Goal: Information Seeking & Learning: Learn about a topic

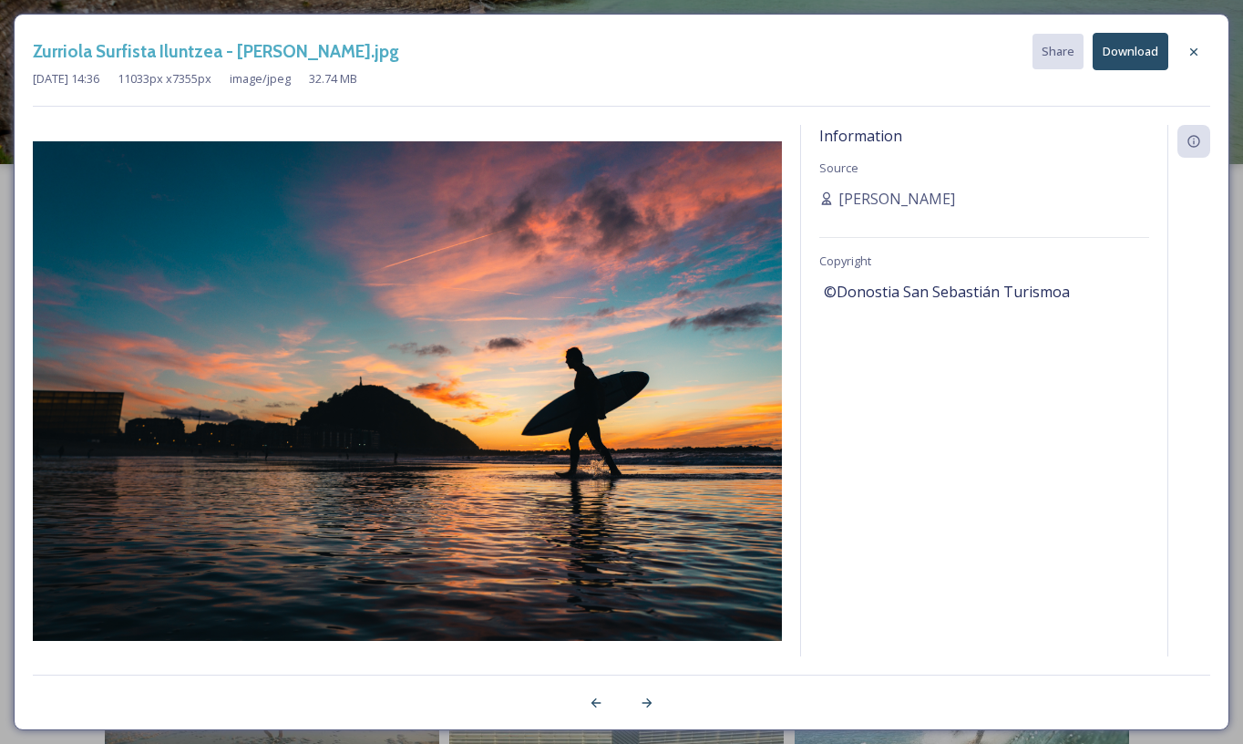
scroll to position [1624, 0]
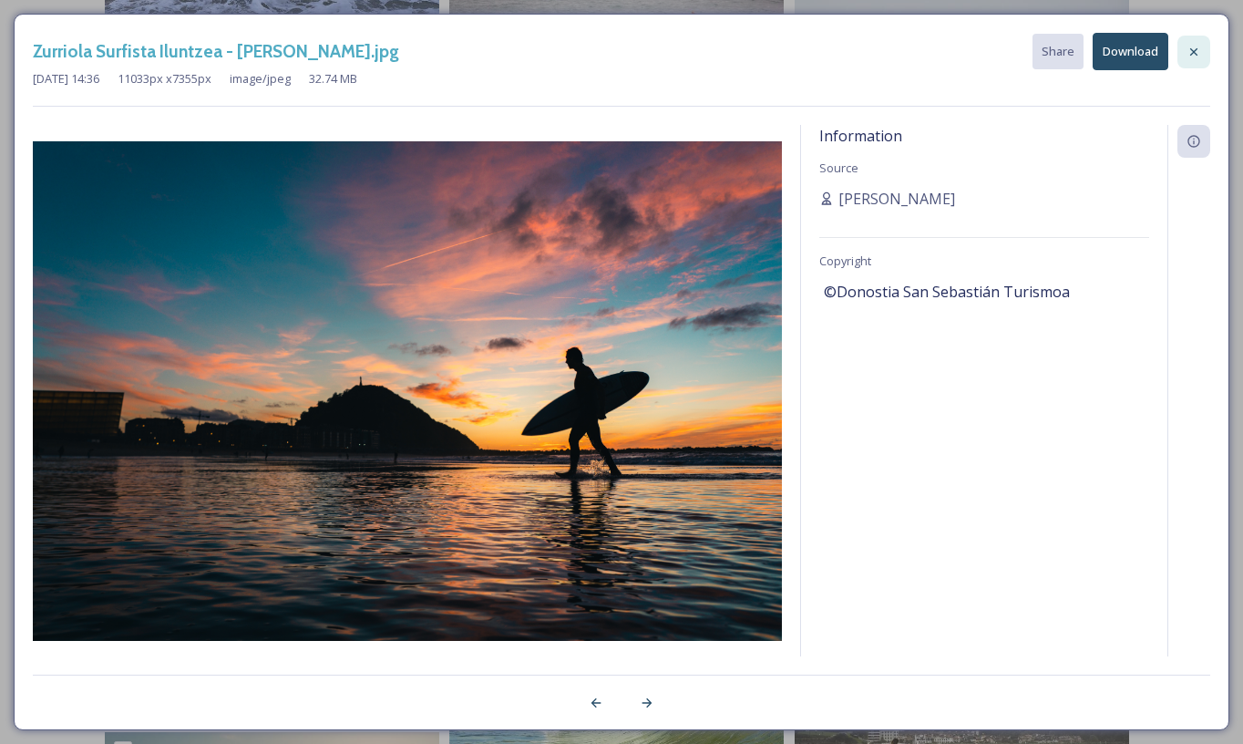
click at [1197, 40] on div at bounding box center [1193, 52] width 33 height 33
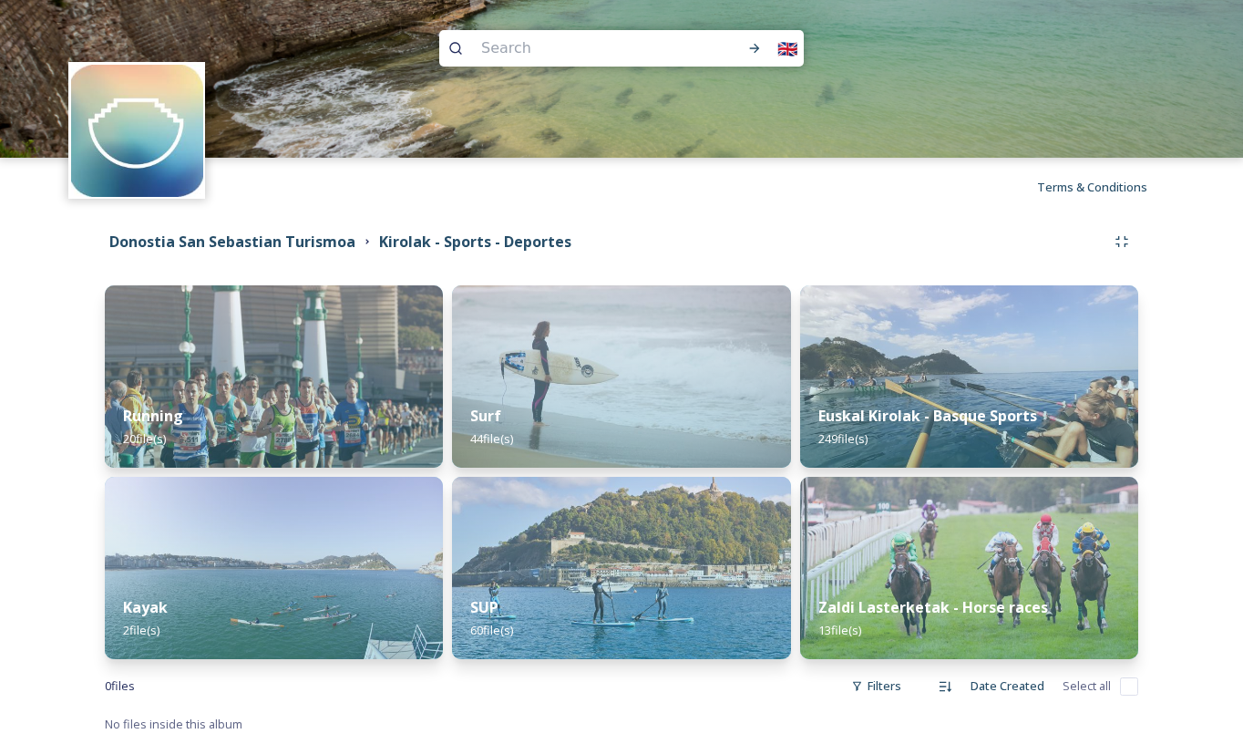
scroll to position [11, 0]
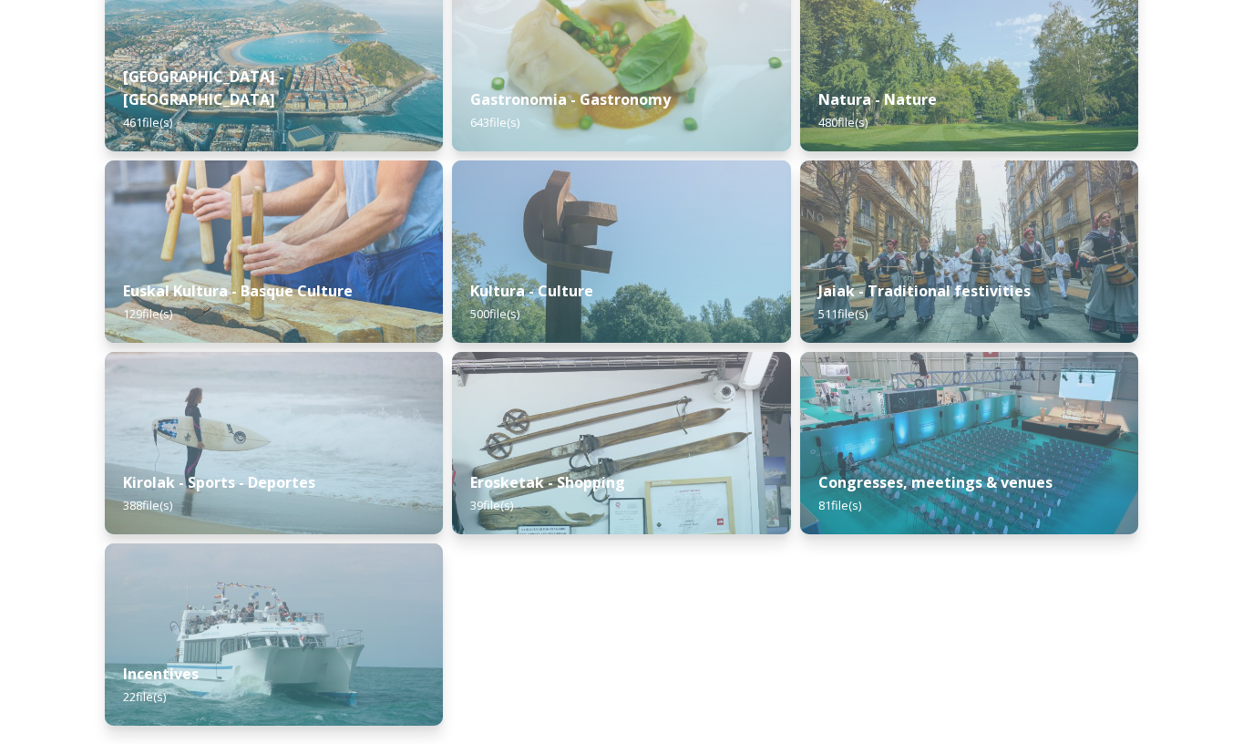
scroll to position [323, 0]
click at [336, 589] on img at bounding box center [273, 634] width 345 height 186
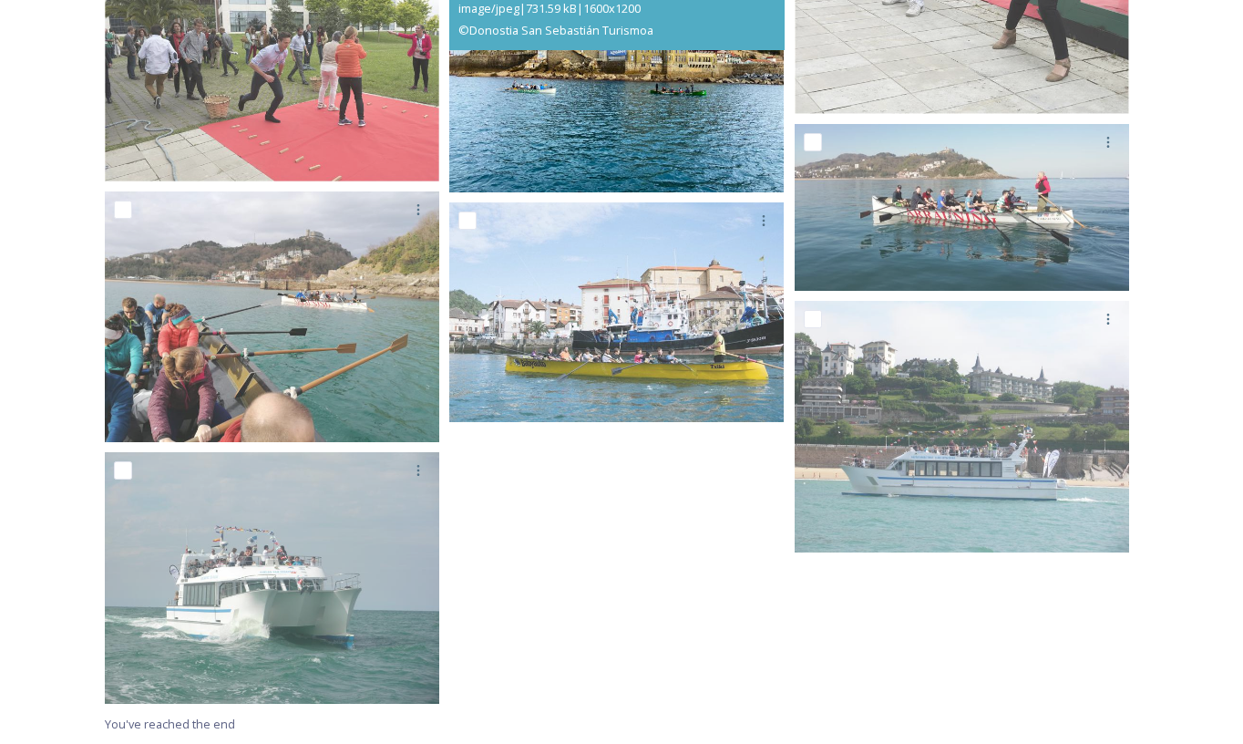
scroll to position [1502, 0]
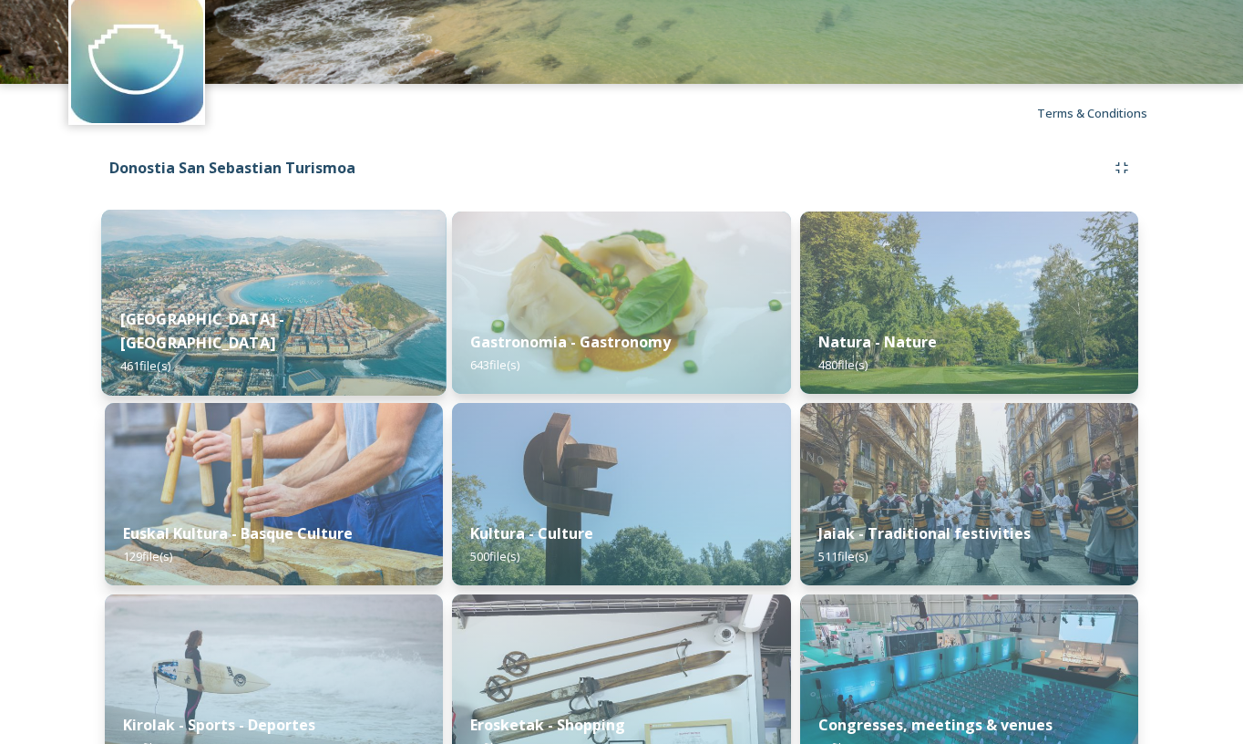
scroll to position [81, 0]
click at [360, 314] on div "[GEOGRAPHIC_DATA] - San Sebastian 461 file(s)" at bounding box center [273, 342] width 345 height 106
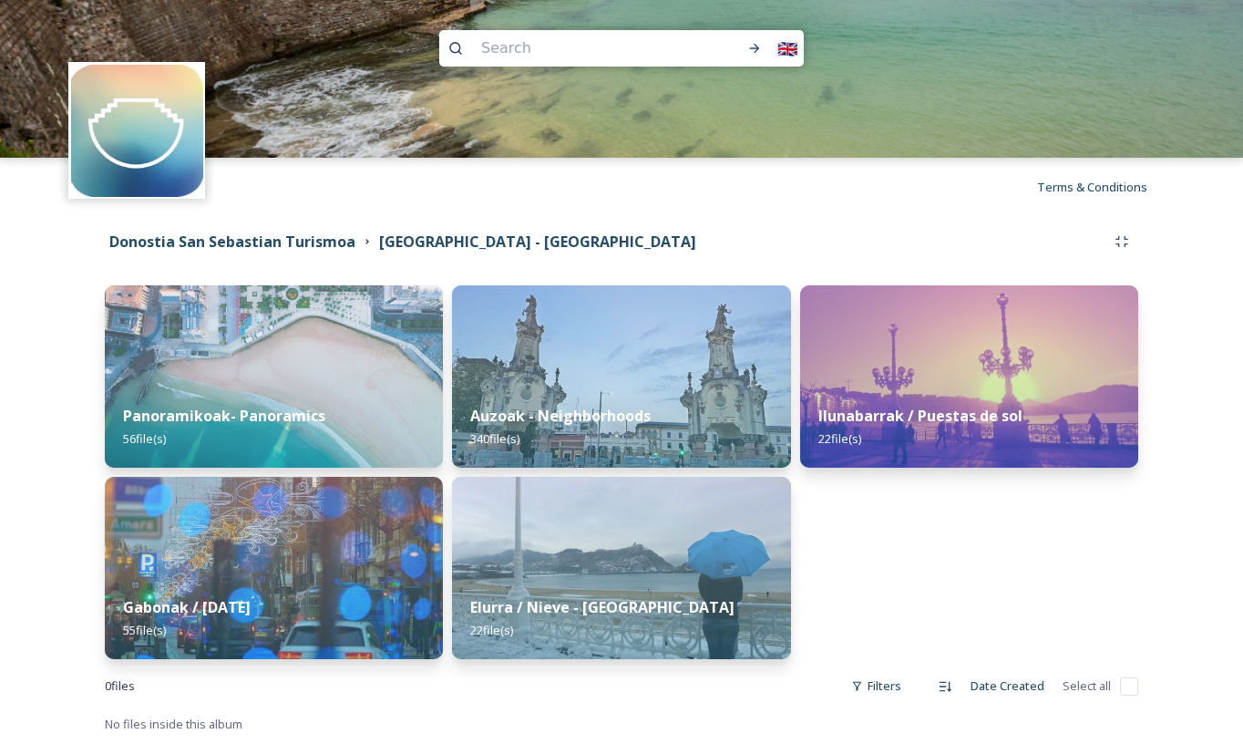
scroll to position [6, 0]
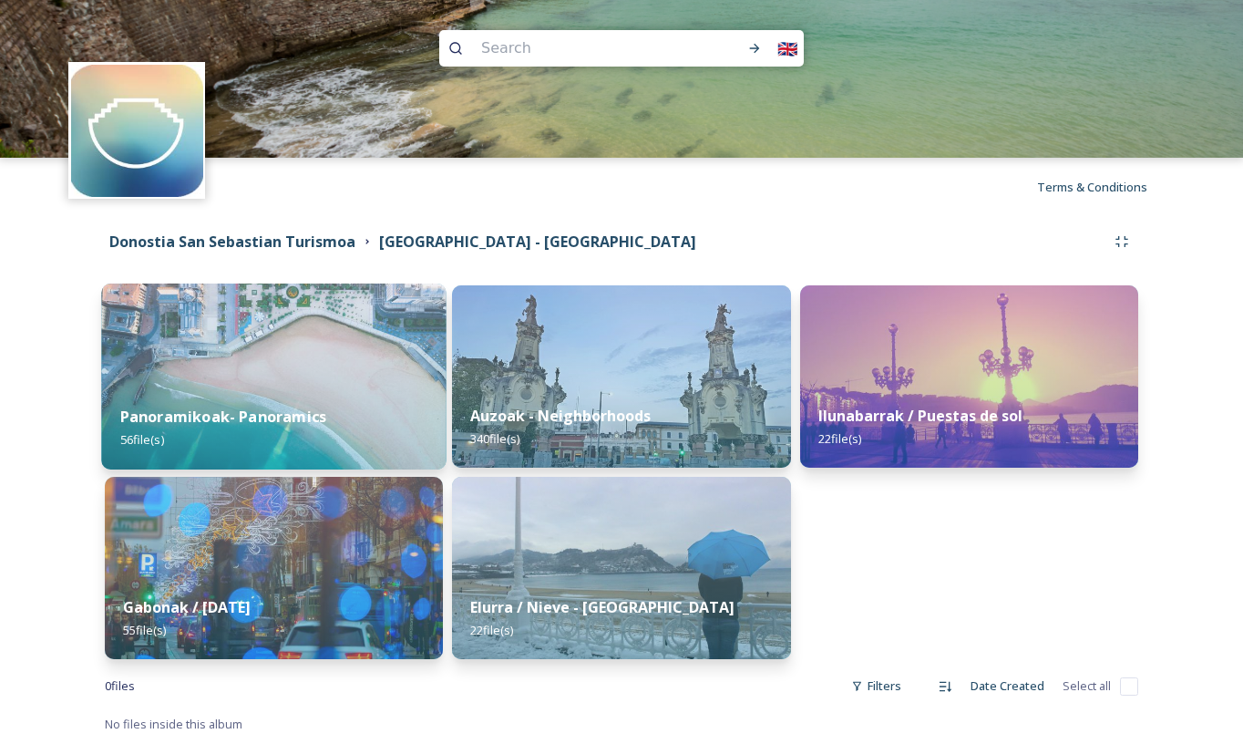
click at [325, 369] on img at bounding box center [273, 376] width 345 height 186
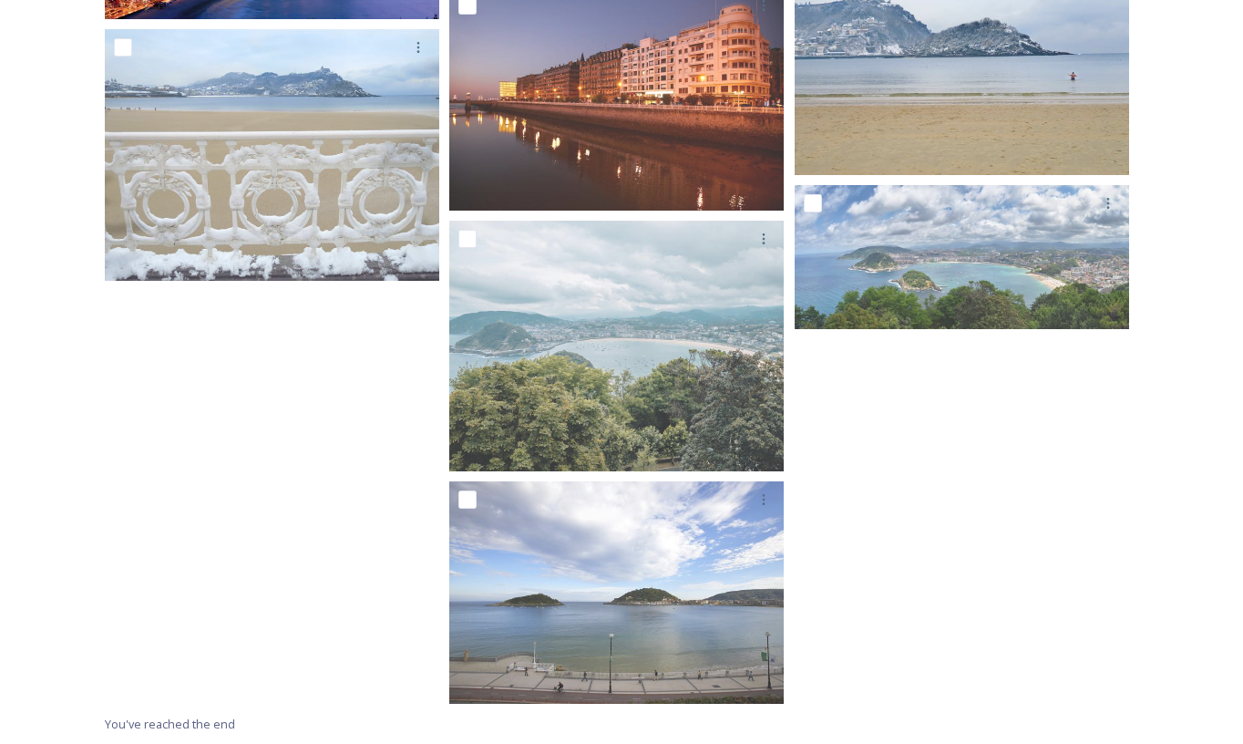
scroll to position [4281, 0]
